Goal: Task Accomplishment & Management: Manage account settings

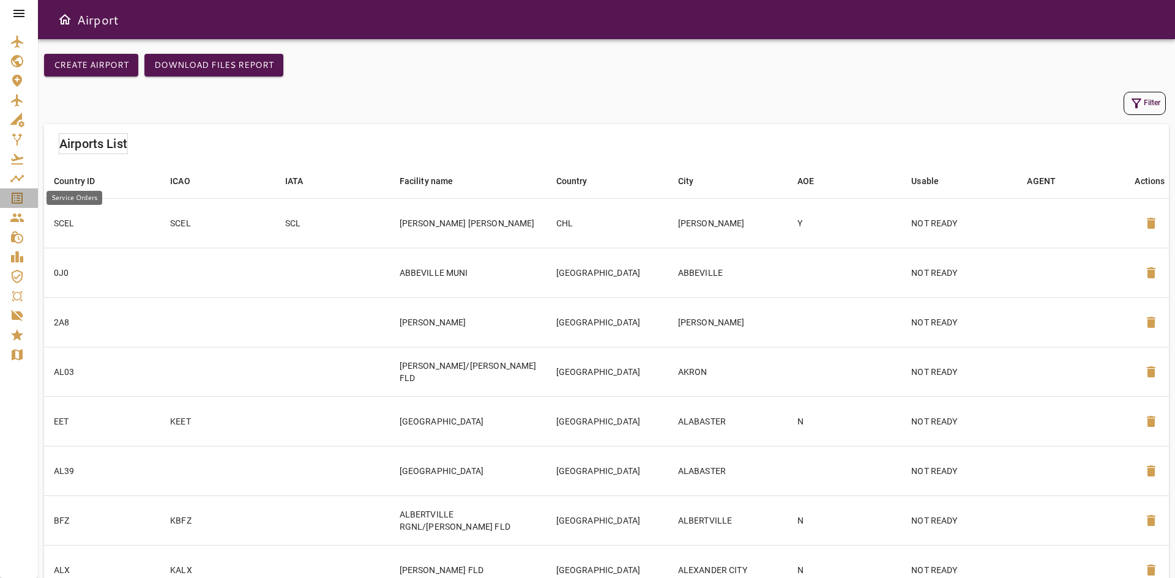
click at [20, 197] on icon "Service Orders" at bounding box center [17, 198] width 15 height 15
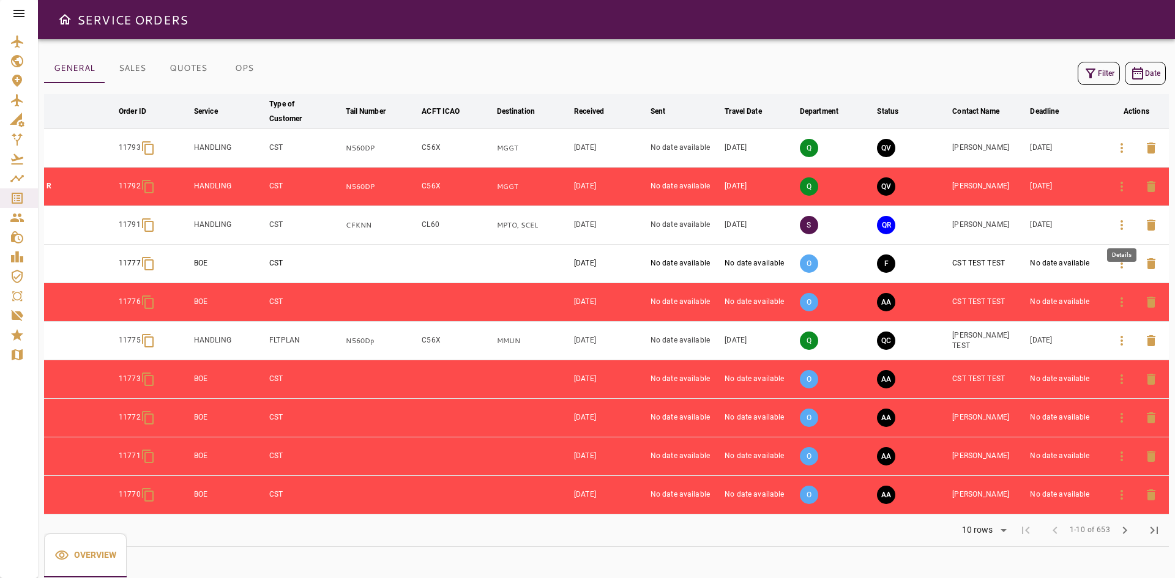
click at [1127, 226] on icon "button" at bounding box center [1121, 225] width 15 height 15
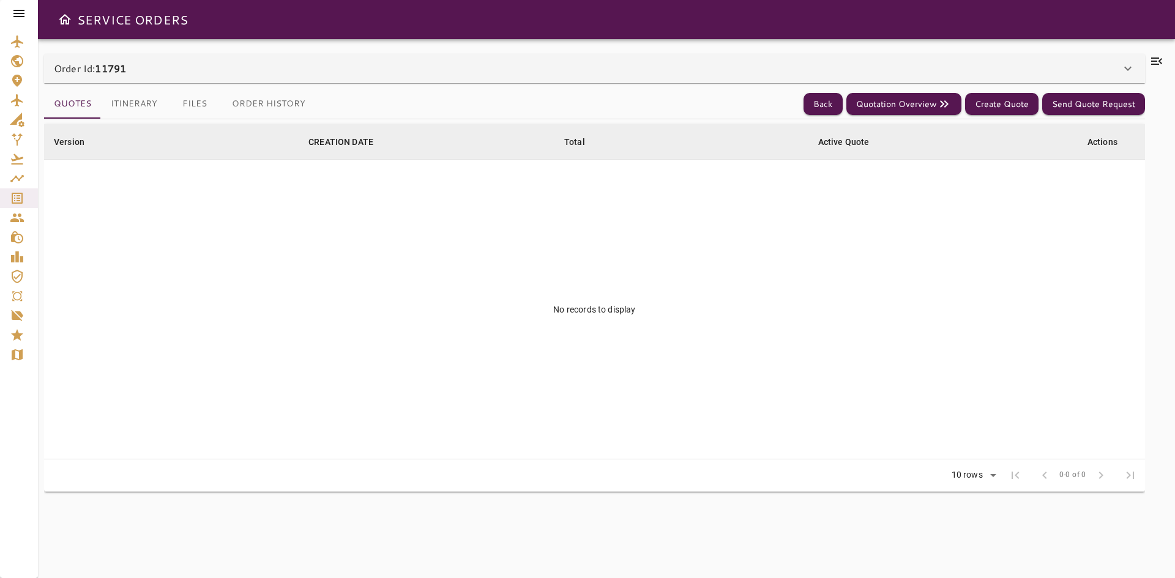
click at [147, 69] on div "Order Id: 11791" at bounding box center [587, 68] width 1066 height 15
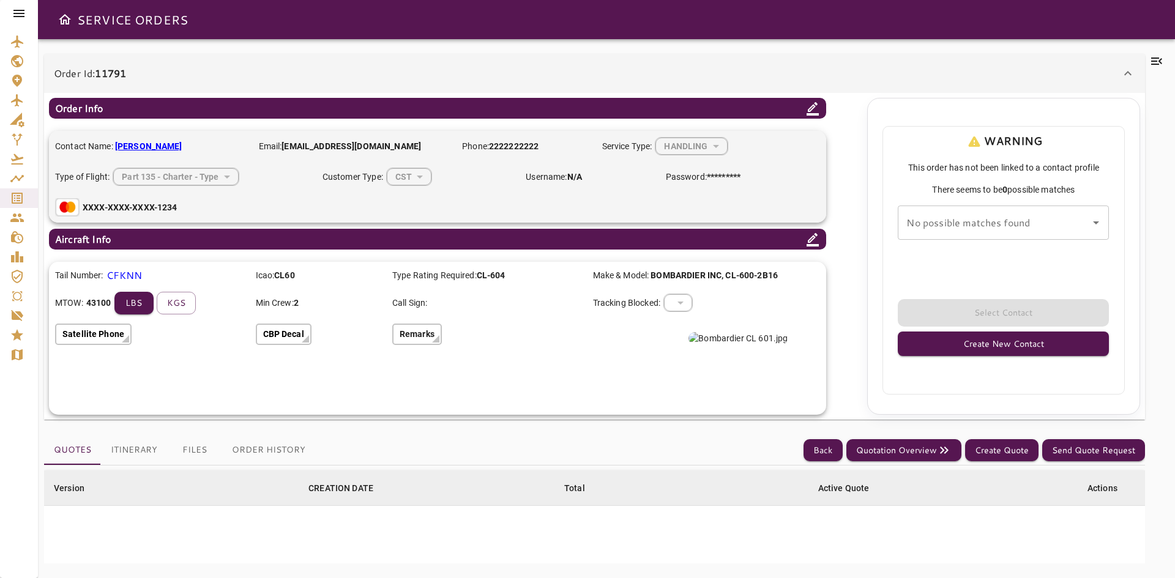
click at [190, 64] on div "Order Id: 11791" at bounding box center [594, 73] width 1101 height 39
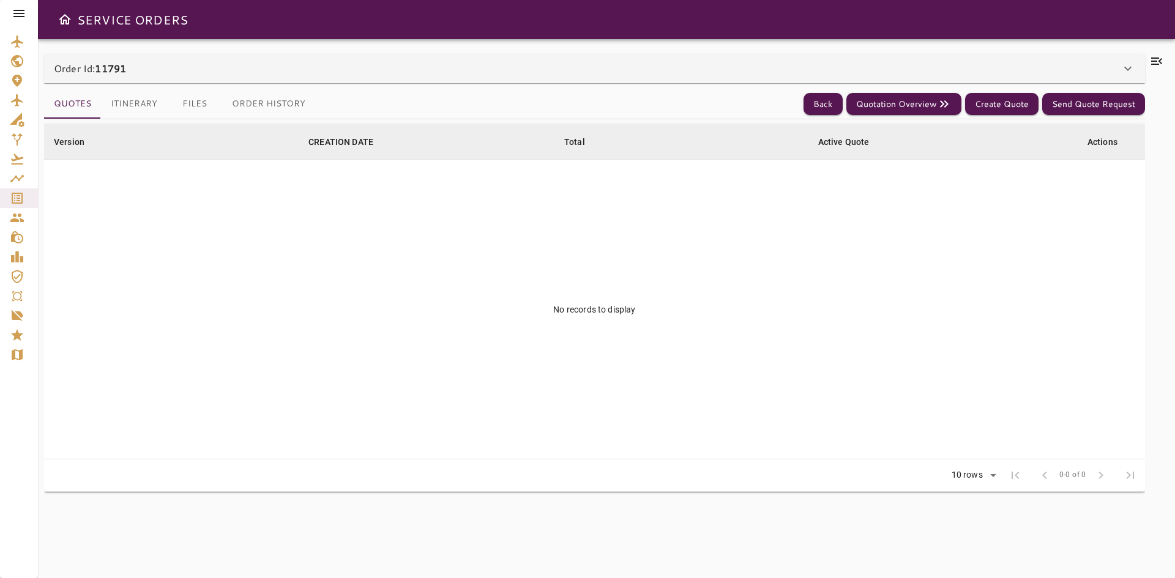
click at [140, 91] on button "Itinerary" at bounding box center [134, 103] width 66 height 29
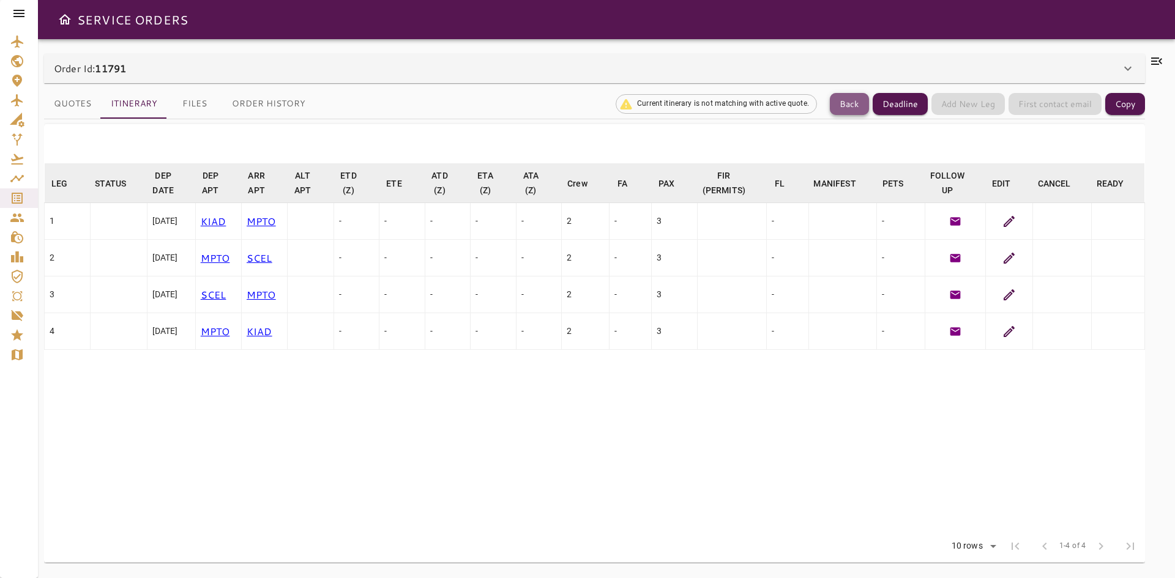
click at [845, 103] on button "Back" at bounding box center [849, 104] width 39 height 23
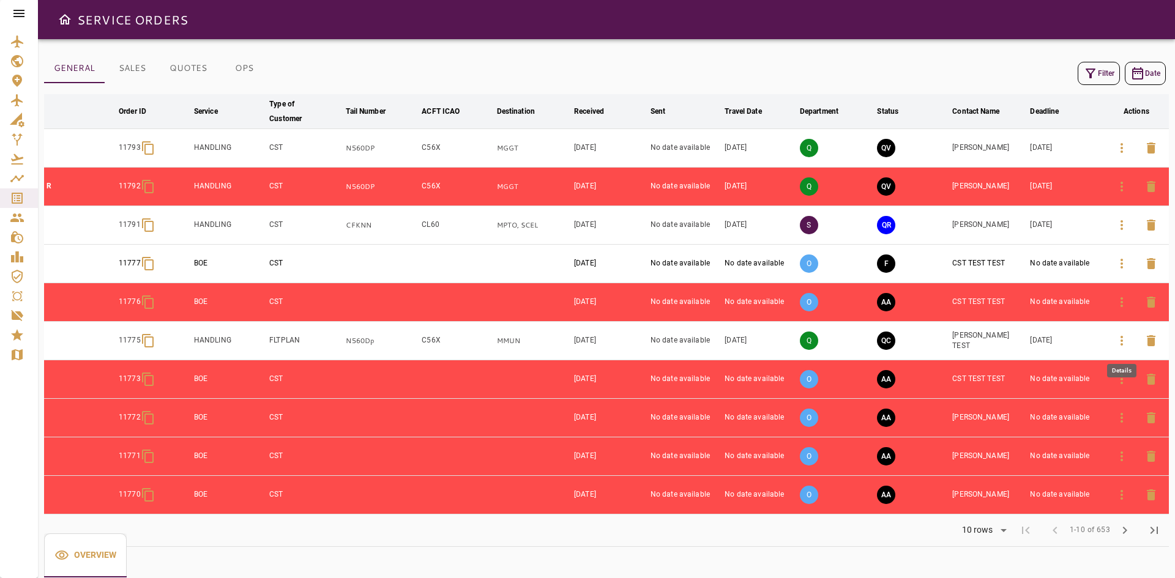
click at [1123, 338] on icon "button" at bounding box center [1121, 340] width 15 height 15
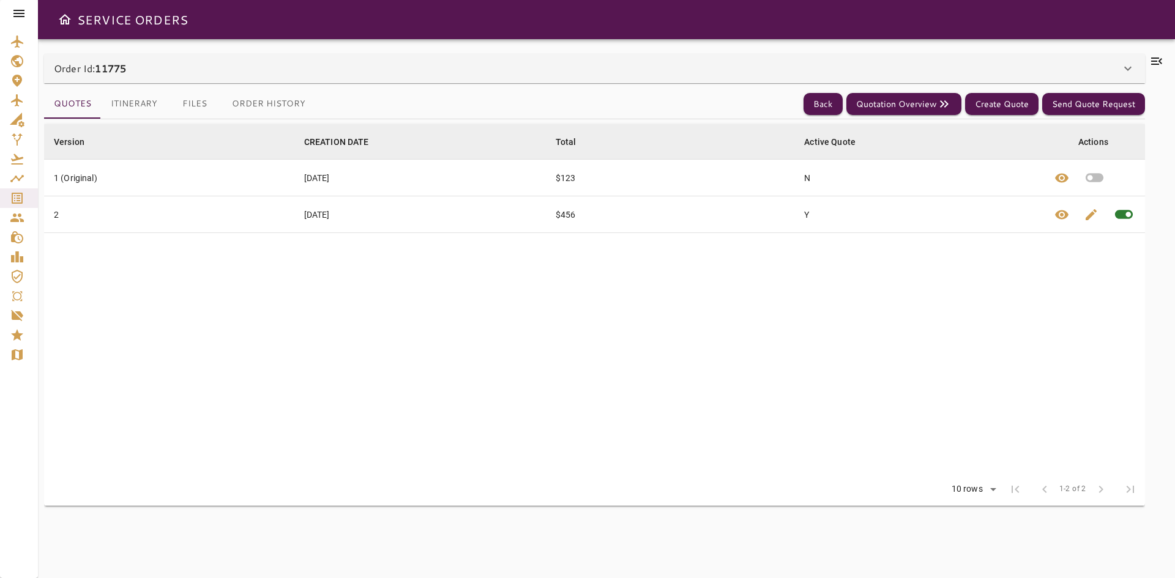
click at [139, 97] on button "Itinerary" at bounding box center [134, 103] width 66 height 29
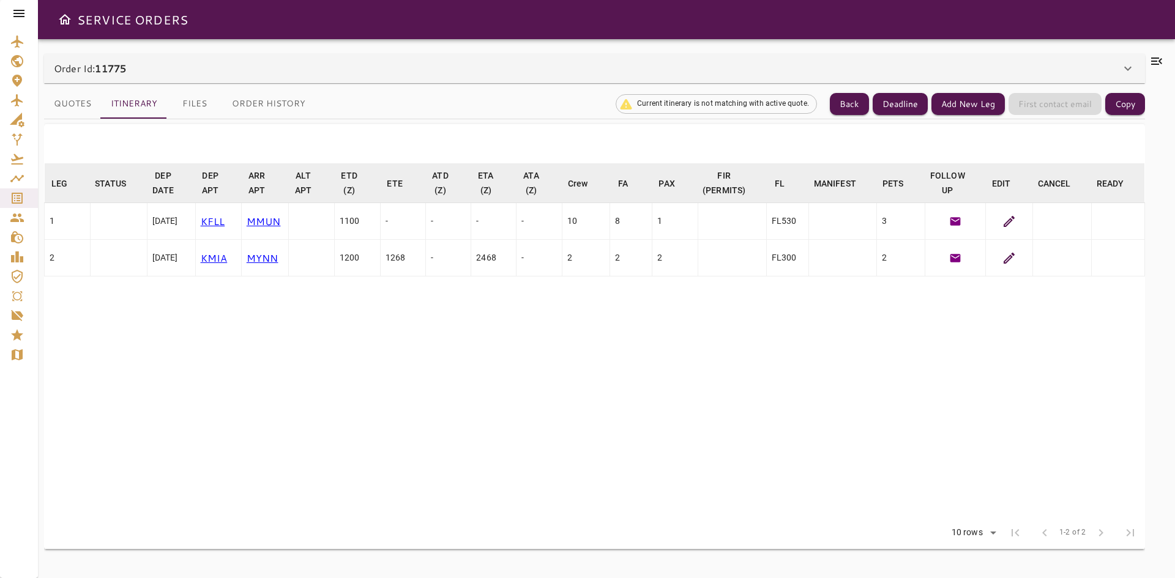
click at [371, 400] on table "LEG arrow_downward STATUS arrow_downward DEP DATE arrow_downward DEP APT arrow_…" at bounding box center [594, 340] width 1101 height 354
click at [533, 389] on table "LEG arrow_downward STATUS arrow_downward DEP DATE arrow_downward DEP APT arrow_…" at bounding box center [594, 340] width 1101 height 354
click at [452, 353] on table "LEG arrow_downward STATUS arrow_downward DEP DATE arrow_downward DEP APT arrow_…" at bounding box center [594, 340] width 1101 height 354
click at [952, 104] on button "Add New Leg" at bounding box center [967, 104] width 73 height 23
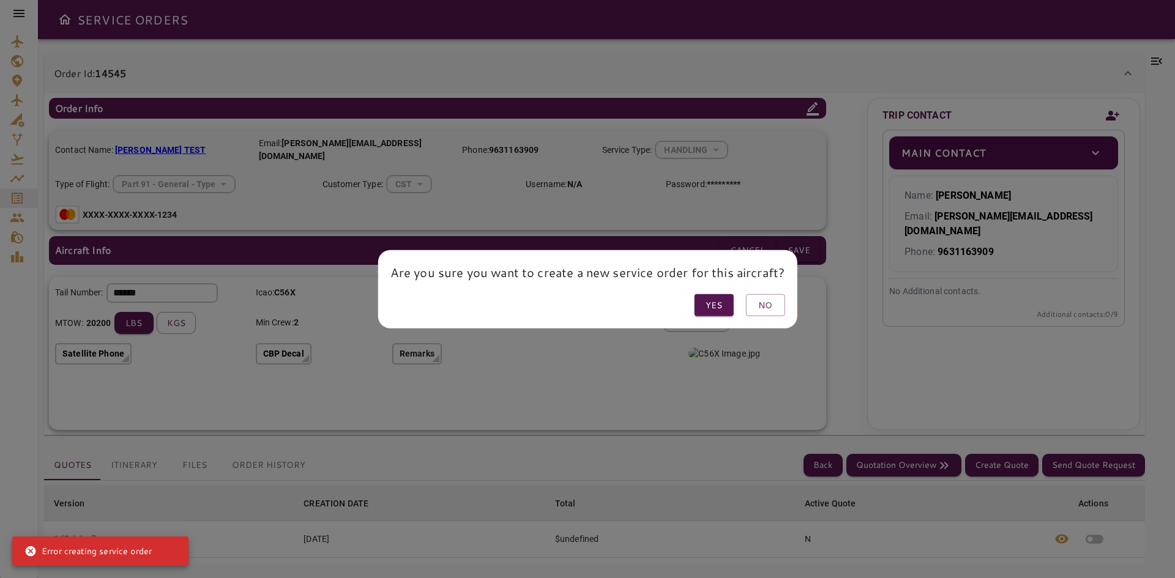
click at [765, 303] on button "No" at bounding box center [764, 305] width 39 height 23
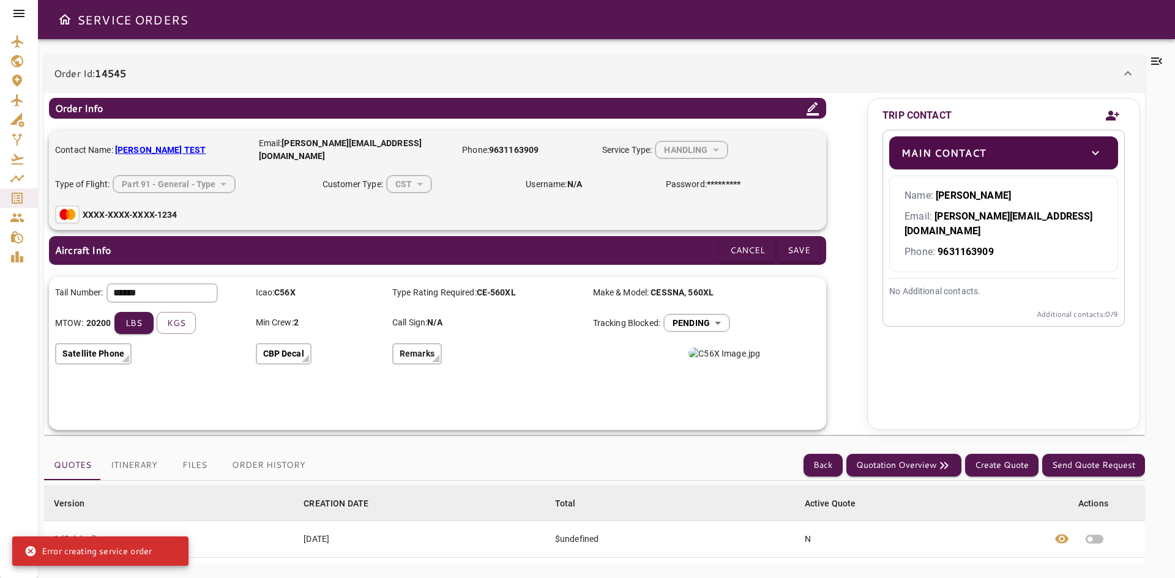
click at [396, 73] on div "Order Id: 14545" at bounding box center [587, 73] width 1066 height 15
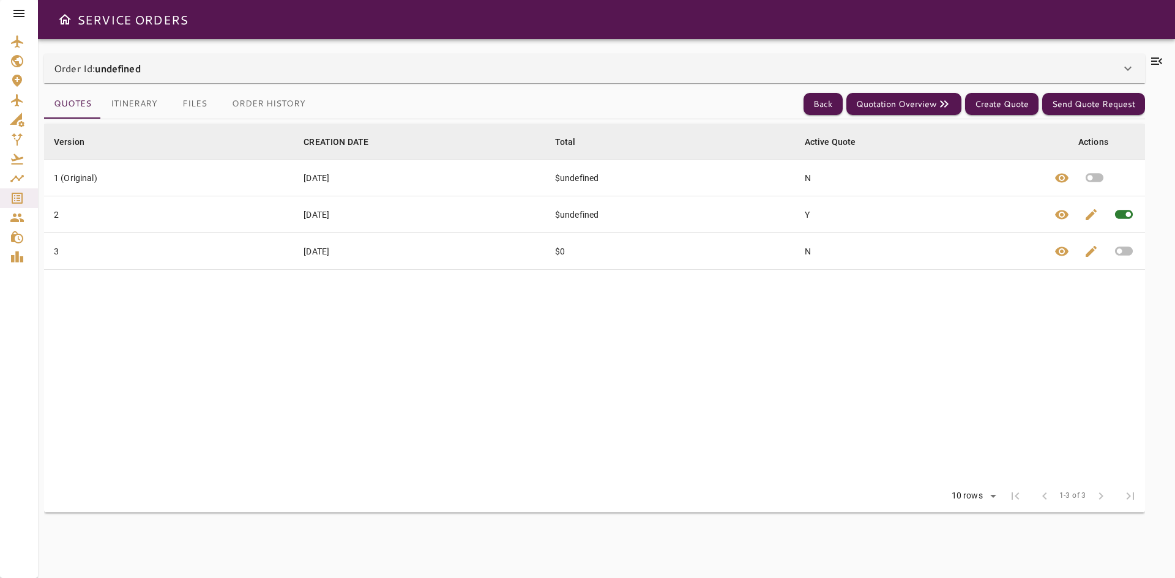
click at [442, 389] on table "Version arrow_downward CREATION DATE arrow_downward Total arrow_downward Active…" at bounding box center [594, 302] width 1101 height 356
click at [141, 94] on button "Itinerary" at bounding box center [134, 103] width 66 height 29
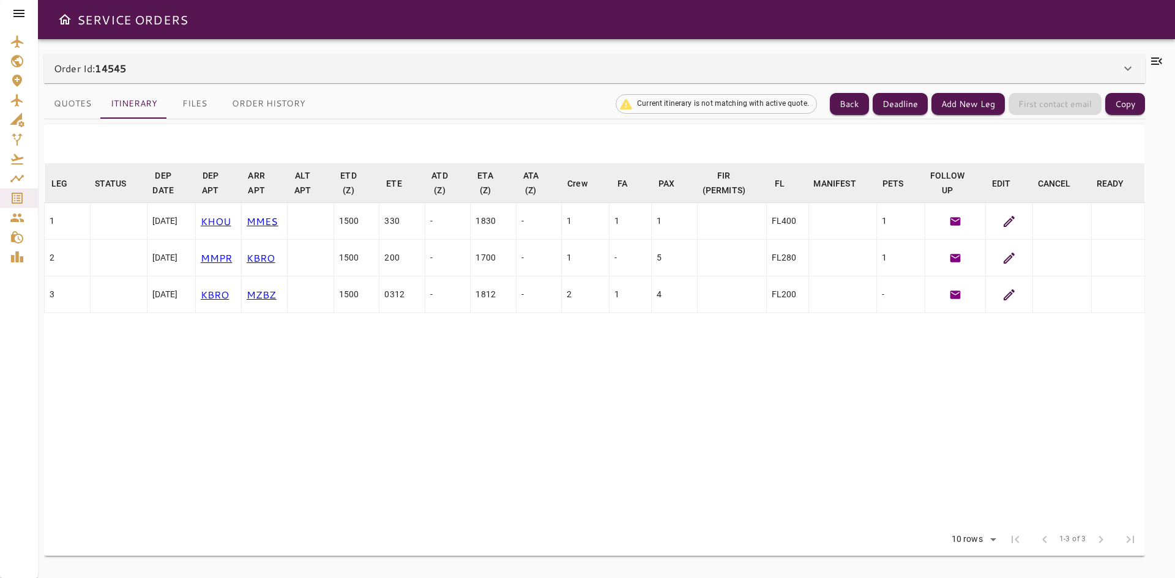
click at [437, 420] on table "LEG arrow_downward STATUS arrow_downward DEP DATE arrow_downward DEP APT arrow_…" at bounding box center [594, 343] width 1101 height 360
drag, startPoint x: 153, startPoint y: 256, endPoint x: 203, endPoint y: 253, distance: 49.6
click at [190, 253] on div "Sep 09, 2025" at bounding box center [171, 257] width 38 height 12
click at [106, 57] on div "Order Id: 14545" at bounding box center [594, 68] width 1101 height 29
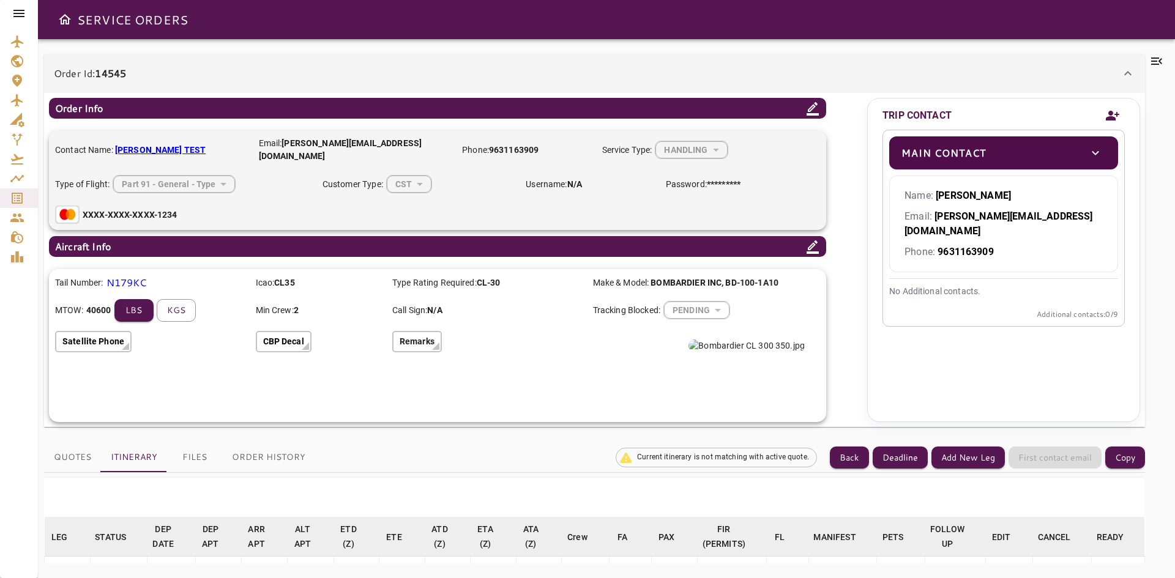
click at [816, 240] on icon at bounding box center [812, 246] width 12 height 13
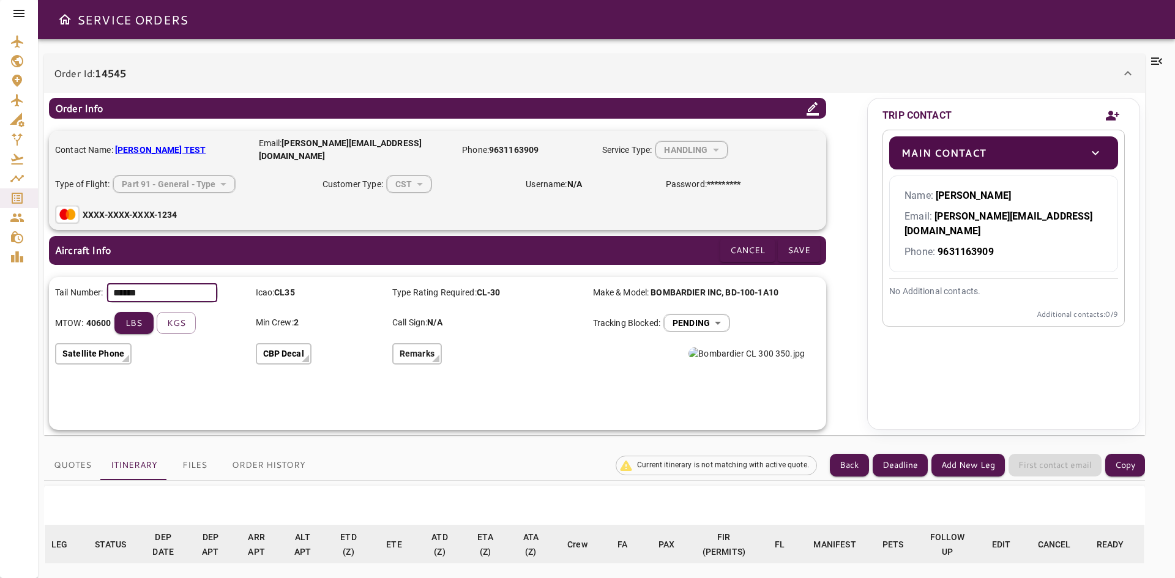
drag, startPoint x: 160, startPoint y: 284, endPoint x: 55, endPoint y: 285, distance: 104.6
click at [61, 288] on div "Tail Number: ****** ​" at bounding box center [150, 293] width 191 height 20
type input "******"
click at [812, 250] on button "Save" at bounding box center [799, 250] width 42 height 23
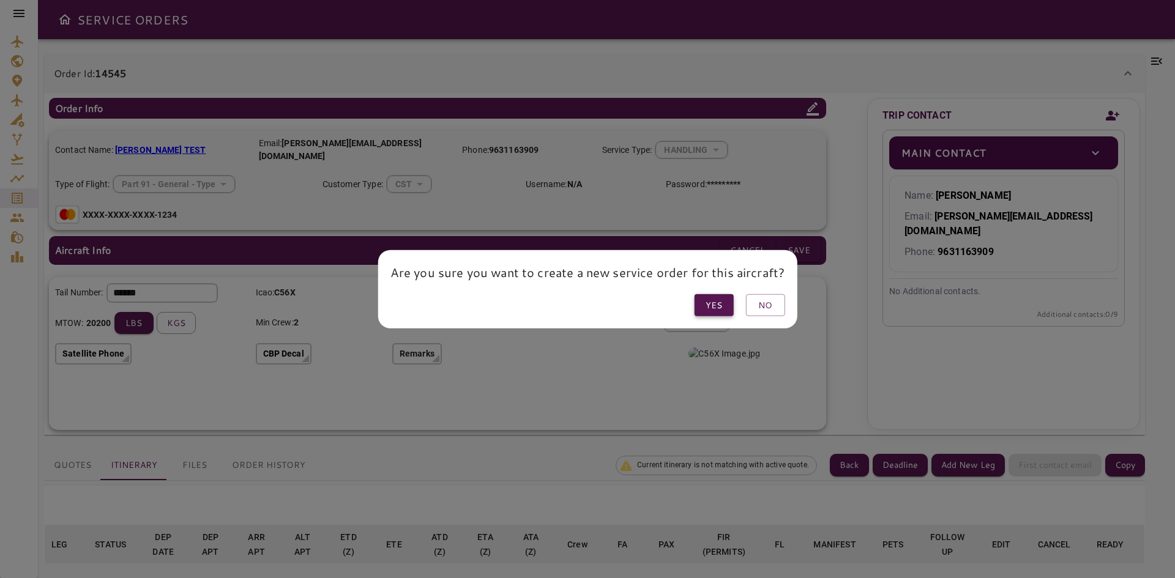
click at [719, 311] on button "Yes" at bounding box center [713, 305] width 39 height 23
click at [767, 299] on button "No" at bounding box center [764, 305] width 39 height 23
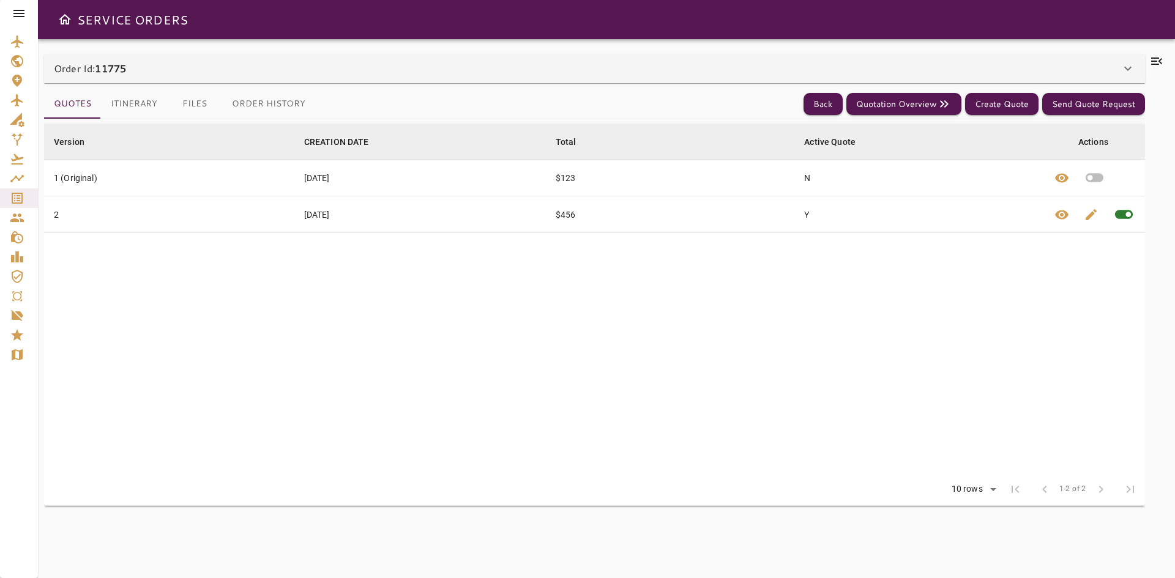
click at [128, 108] on button "Itinerary" at bounding box center [134, 103] width 66 height 29
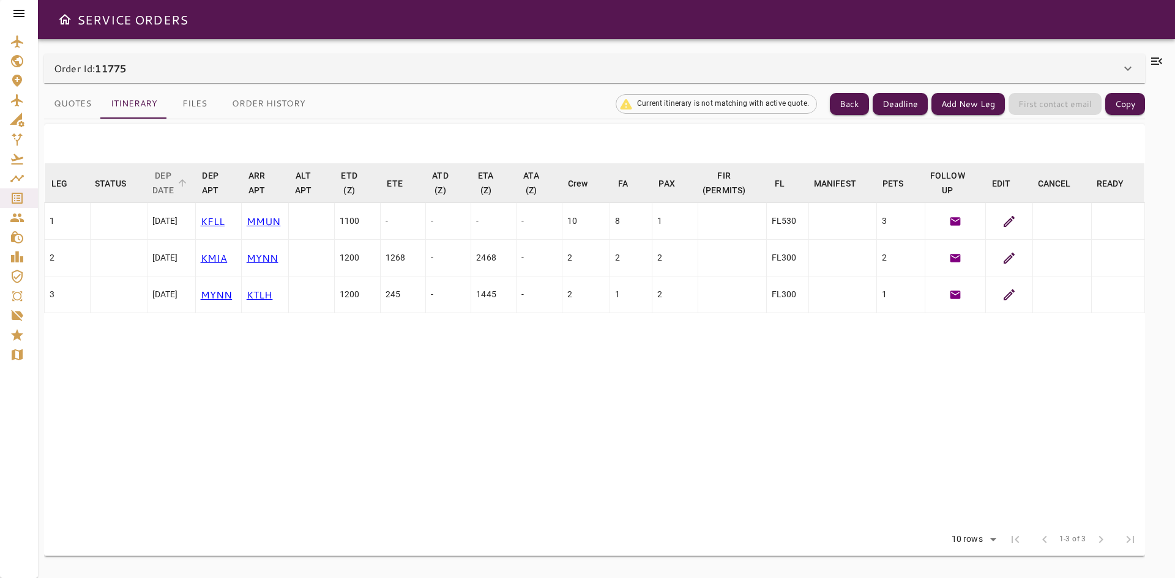
click at [188, 182] on span "arrow_downward" at bounding box center [182, 182] width 11 height 11
click at [190, 177] on span "DEP DATE arrow_downward" at bounding box center [171, 182] width 39 height 29
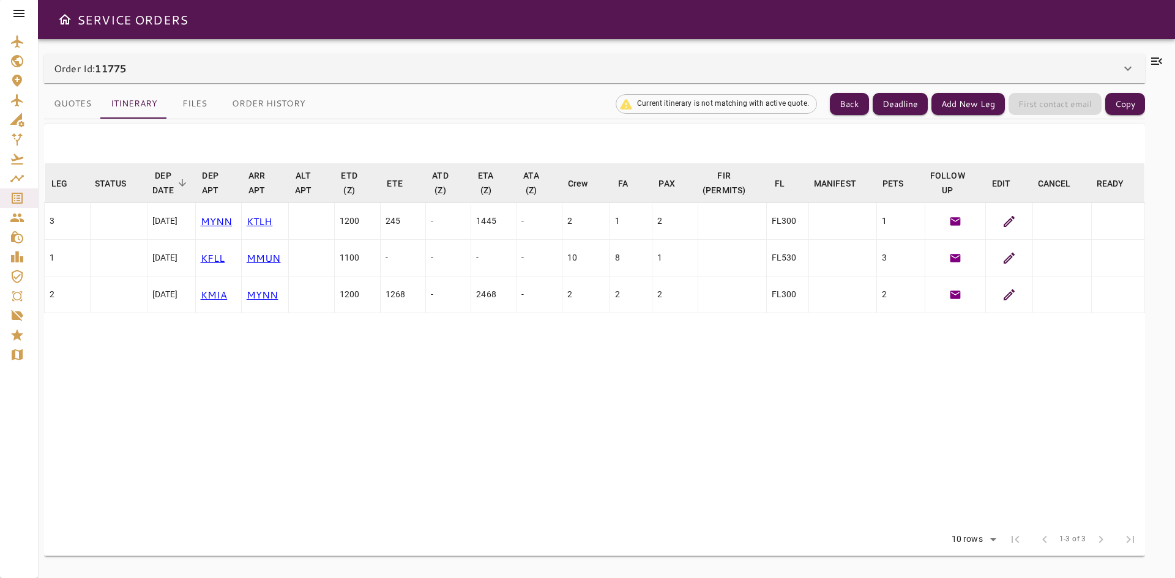
click at [190, 177] on span "DEP DATE arrow_downward" at bounding box center [171, 182] width 39 height 29
click at [188, 180] on span "arrow_downward" at bounding box center [182, 182] width 11 height 11
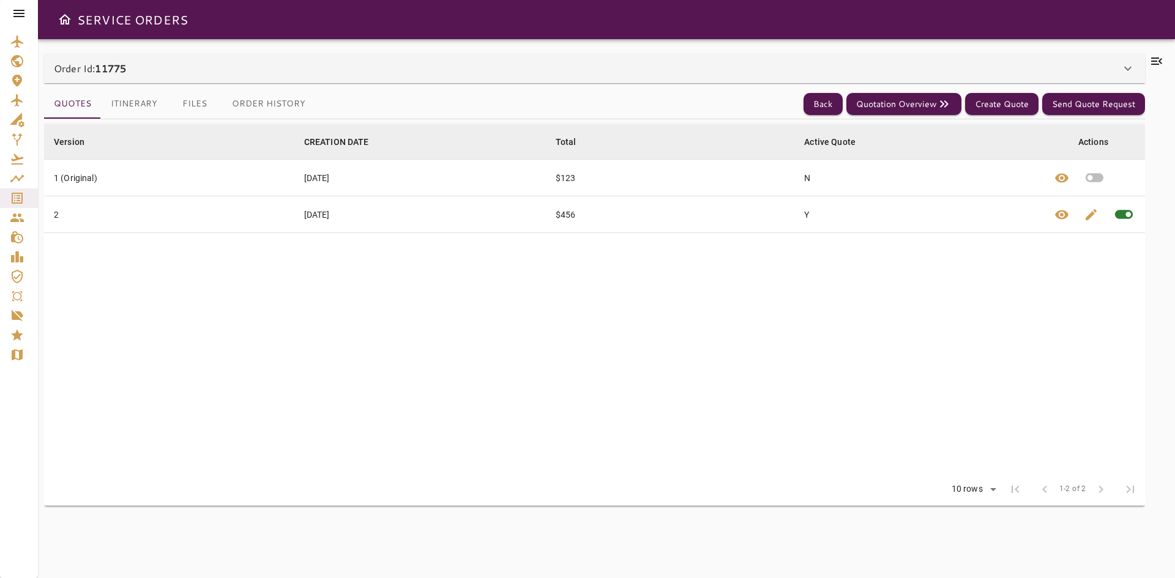
click at [139, 67] on div "Order Id: 11775" at bounding box center [587, 68] width 1066 height 15
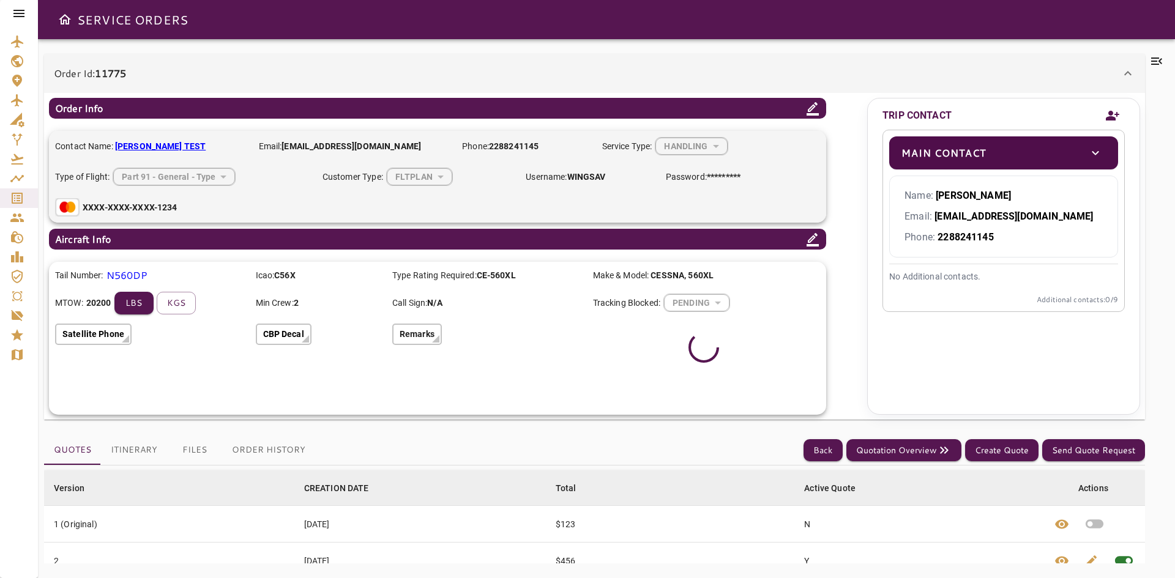
click at [139, 67] on div "Order Id: 11775" at bounding box center [587, 73] width 1066 height 15
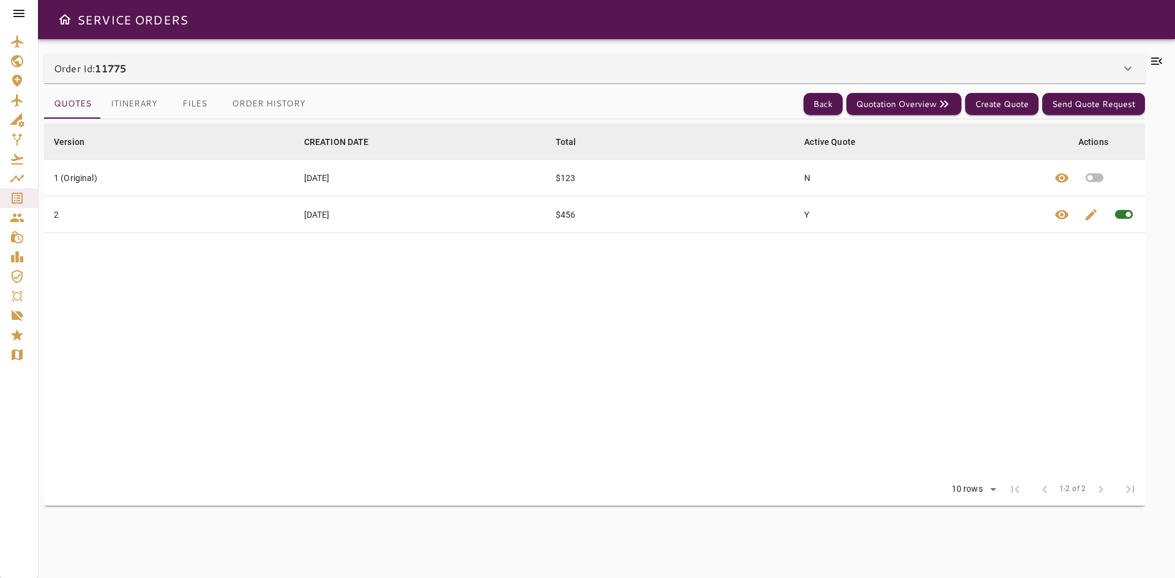
click at [139, 104] on button "Itinerary" at bounding box center [134, 103] width 66 height 29
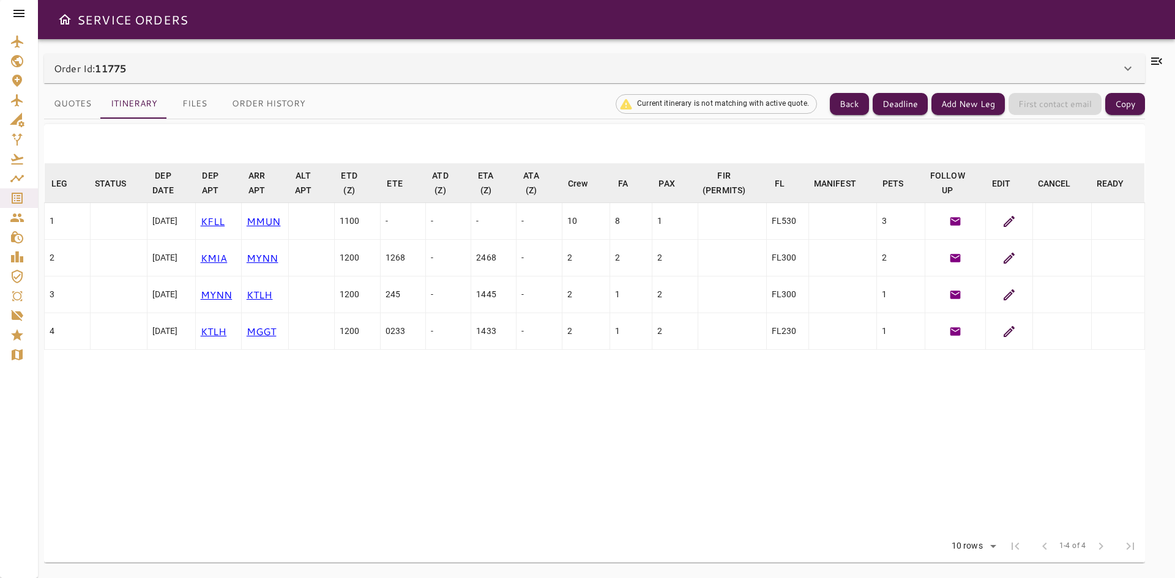
click at [104, 56] on div "Order Id: 11775" at bounding box center [594, 68] width 1101 height 29
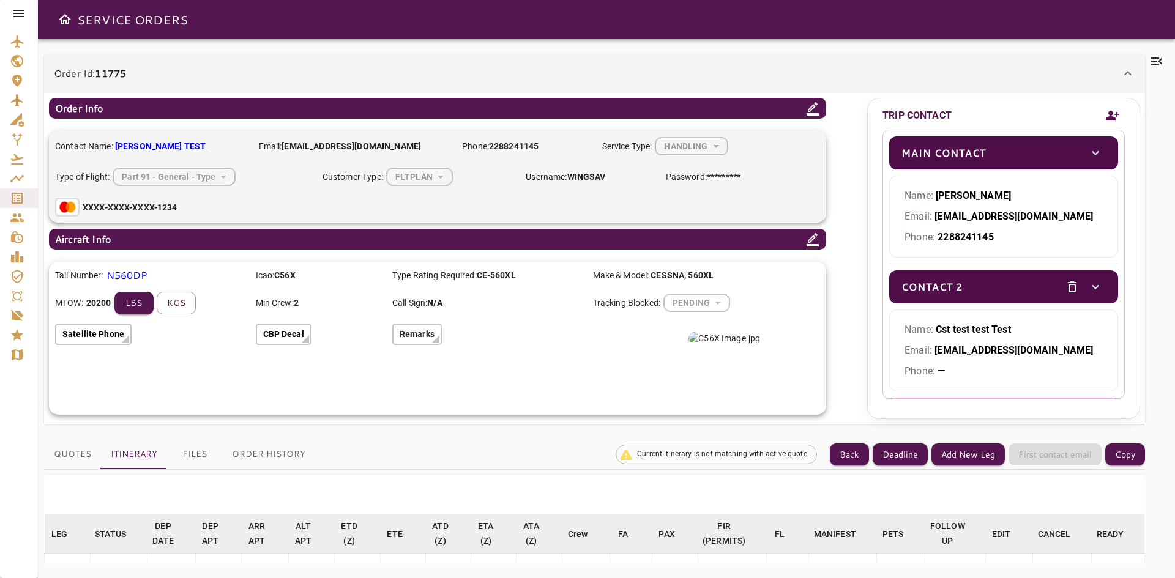
click at [809, 241] on icon at bounding box center [812, 239] width 12 height 13
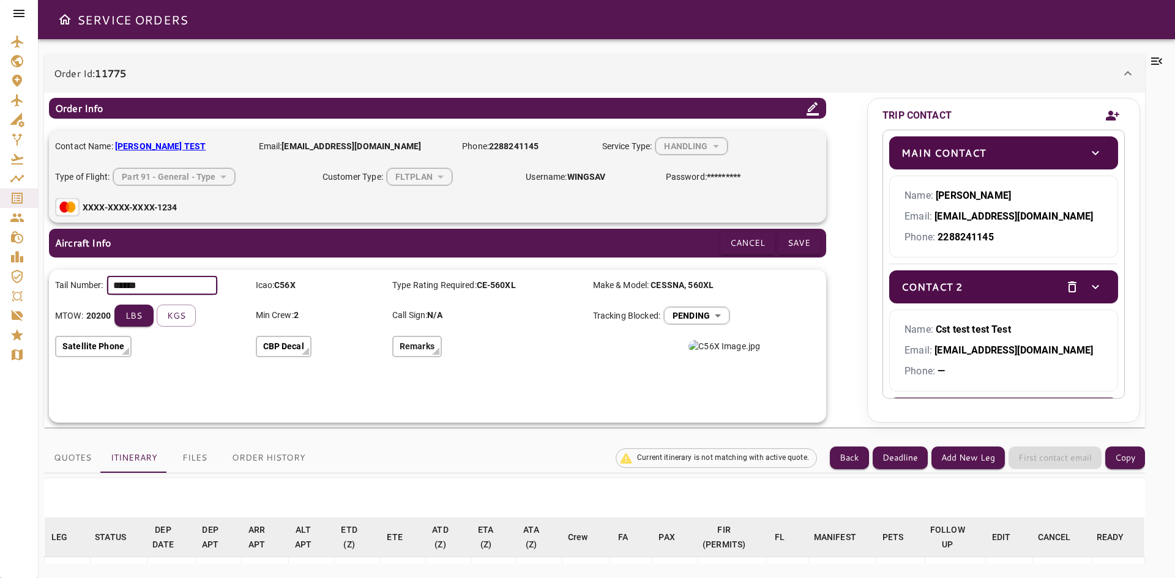
drag, startPoint x: 168, startPoint y: 285, endPoint x: 0, endPoint y: 285, distance: 167.6
click at [7, 285] on div "SERVICE ORDERS Order Id: 11775 Order Info Contact Name: MARIA TEST Email: admin…" at bounding box center [587, 289] width 1175 height 578
type input "******"
click at [125, 288] on input "******" at bounding box center [162, 286] width 110 height 18
type input "******"
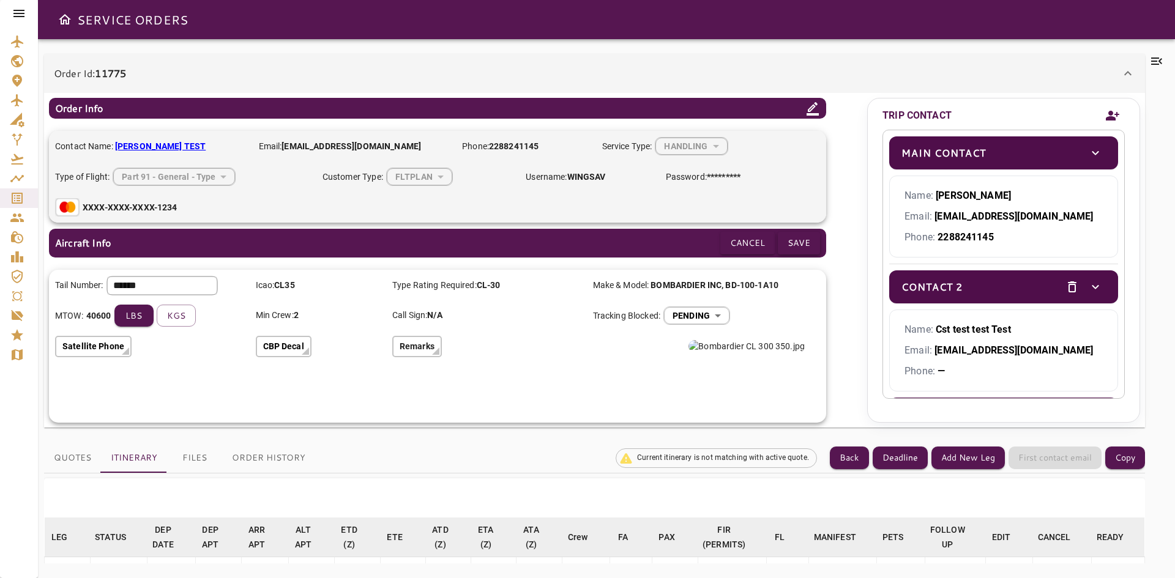
click at [797, 246] on button "Save" at bounding box center [799, 243] width 42 height 23
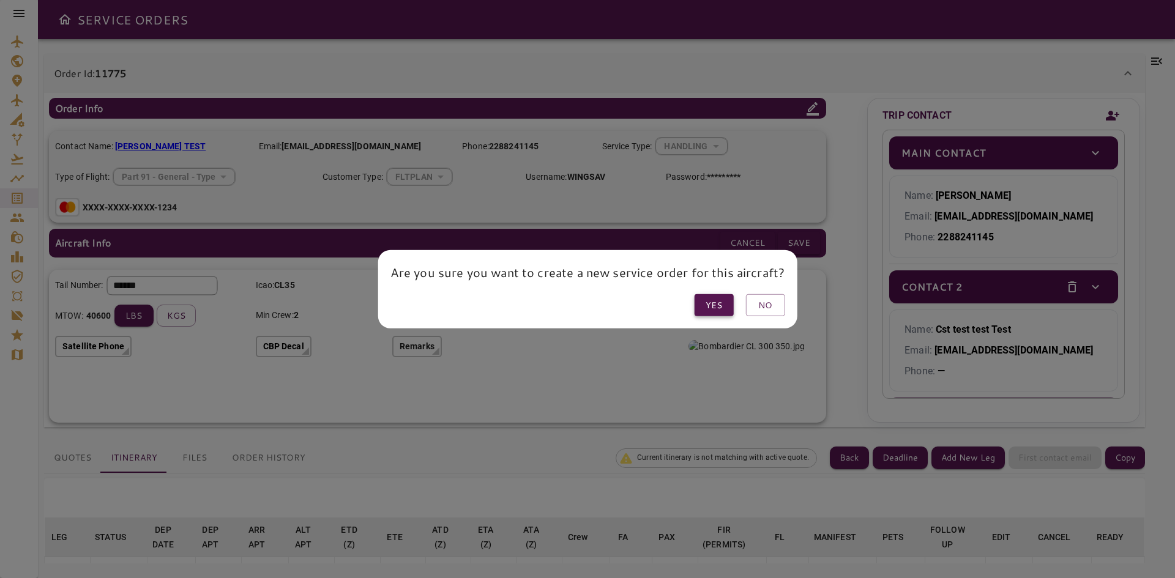
click at [725, 303] on button "Yes" at bounding box center [713, 305] width 39 height 23
drag, startPoint x: 762, startPoint y: 305, endPoint x: 615, endPoint y: 24, distance: 316.6
click at [762, 305] on button "No" at bounding box center [764, 305] width 39 height 23
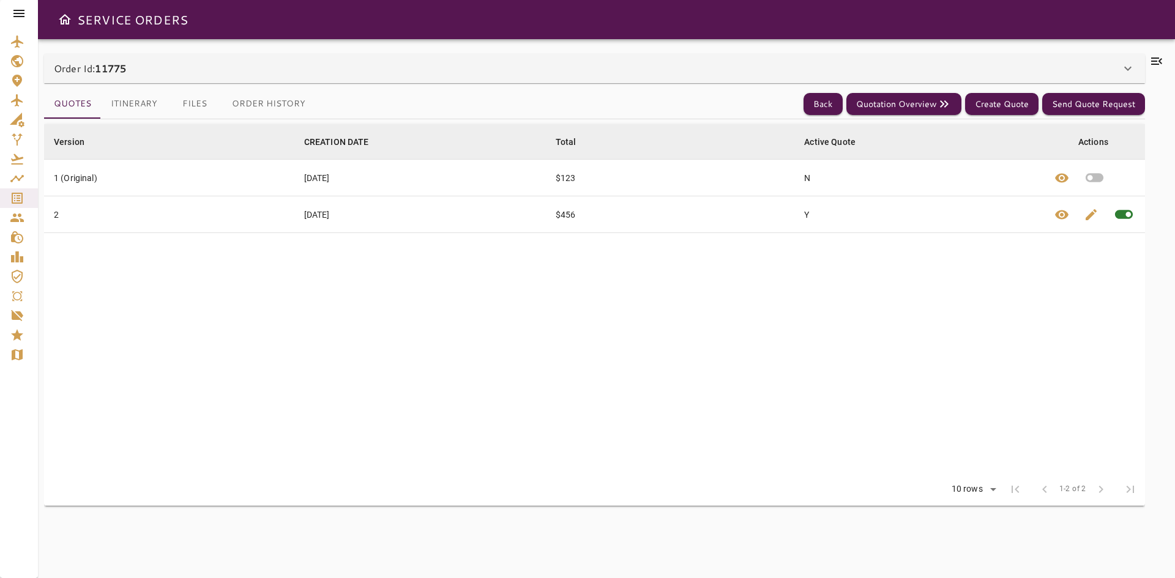
drag, startPoint x: 283, startPoint y: 315, endPoint x: 374, endPoint y: 196, distance: 149.3
click at [284, 315] on table "Version arrow_downward CREATION DATE arrow_downward Total arrow_downward Active…" at bounding box center [594, 298] width 1101 height 349
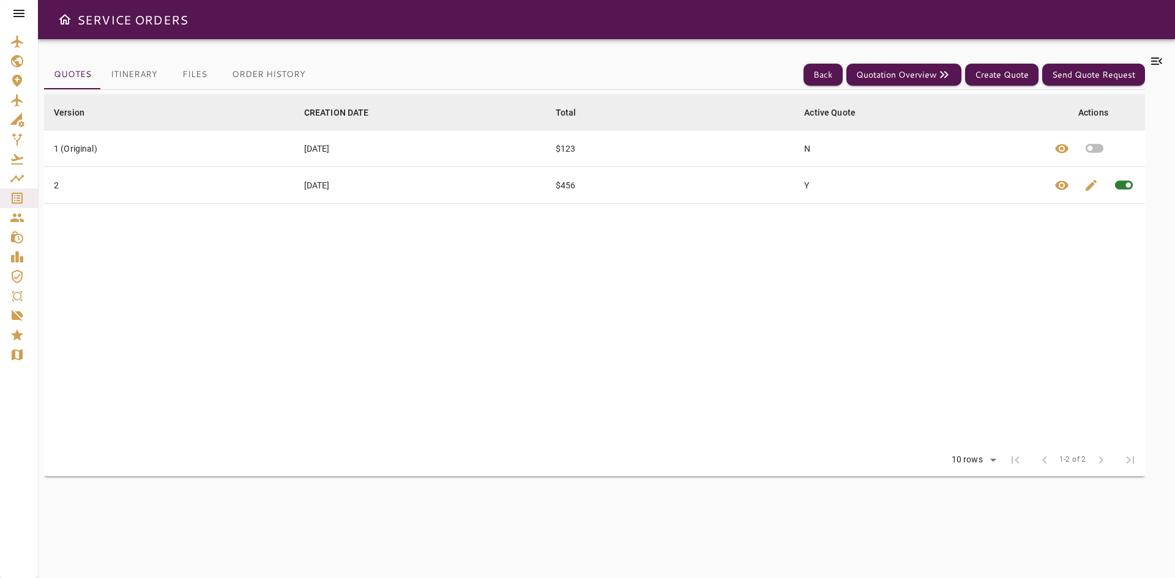
click at [149, 78] on button "Itinerary" at bounding box center [134, 74] width 66 height 29
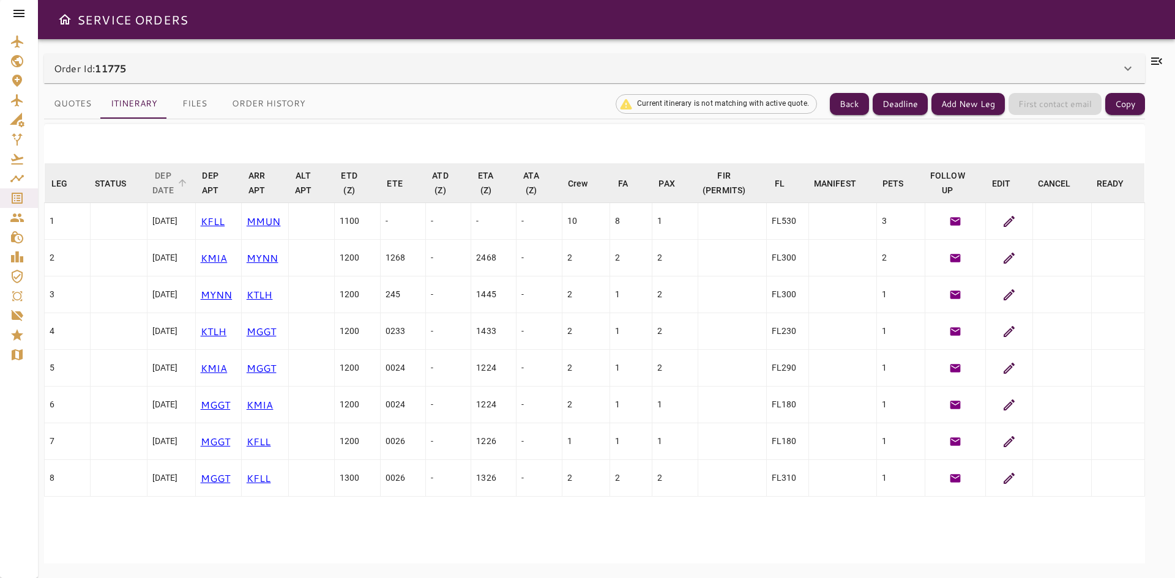
click at [188, 183] on span "arrow_downward" at bounding box center [182, 182] width 11 height 11
click at [1003, 402] on icon at bounding box center [1008, 404] width 11 height 11
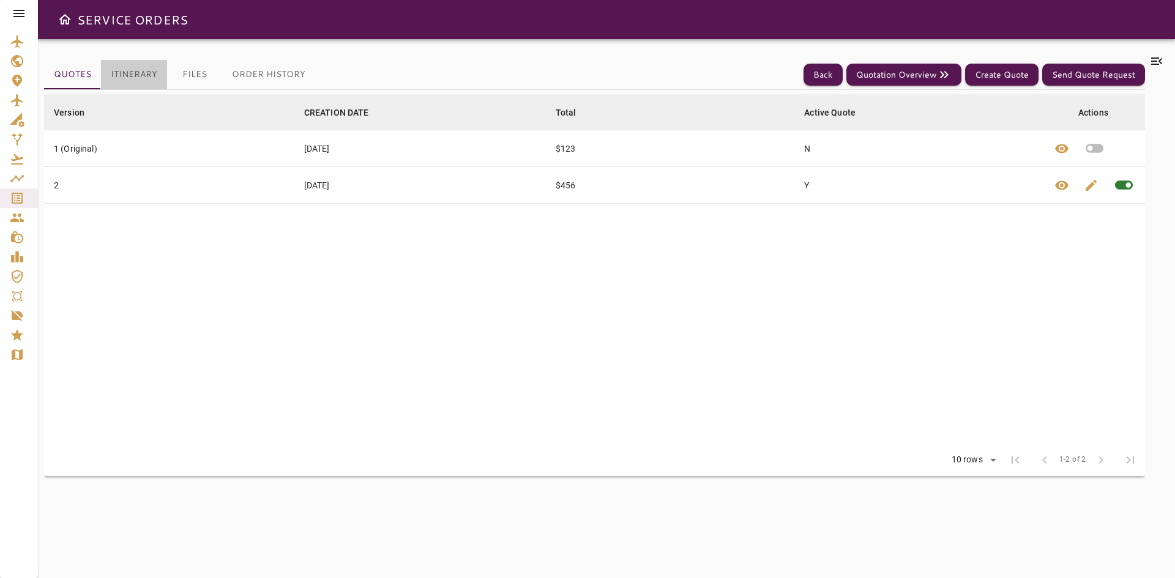
click at [150, 75] on button "Itinerary" at bounding box center [134, 74] width 66 height 29
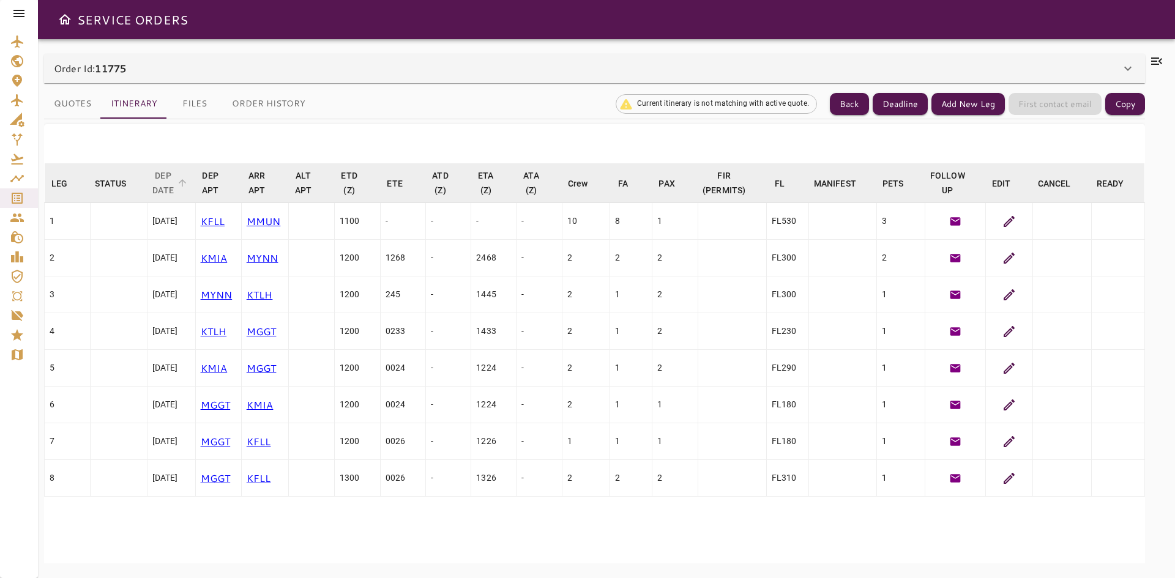
click at [188, 184] on span "arrow_downward" at bounding box center [182, 182] width 11 height 11
click at [1004, 440] on icon at bounding box center [1008, 441] width 11 height 11
